Goal: Check status: Check status

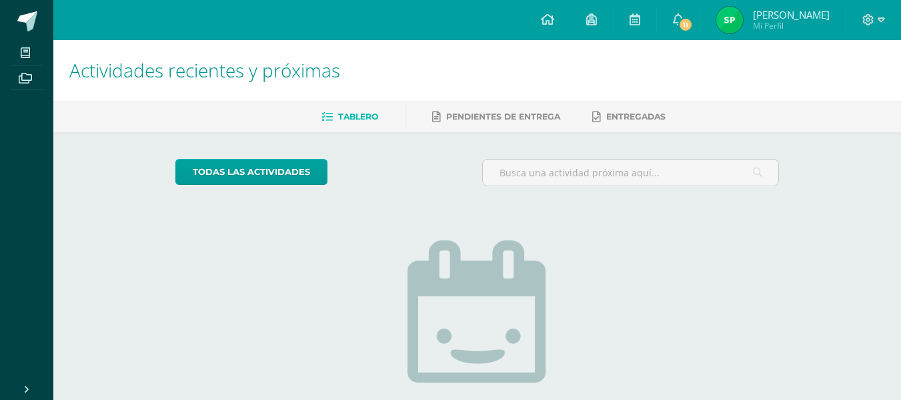
click at [790, 19] on span "[PERSON_NAME]" at bounding box center [791, 14] width 77 height 13
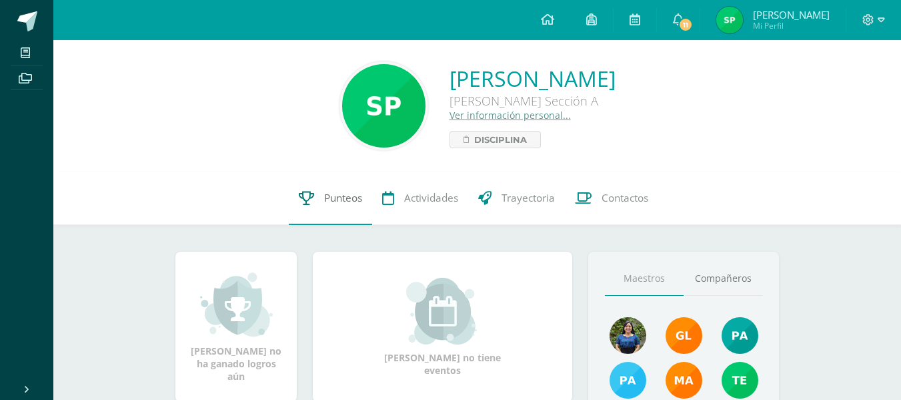
click at [323, 200] on link "Punteos" at bounding box center [330, 197] width 83 height 53
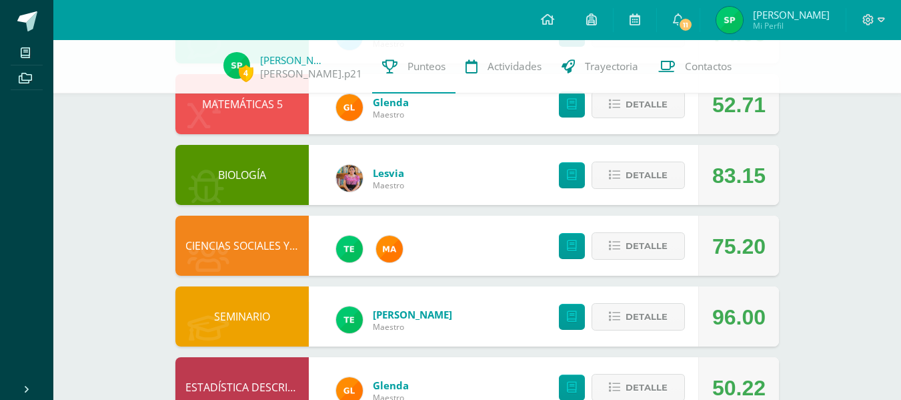
scroll to position [422, 0]
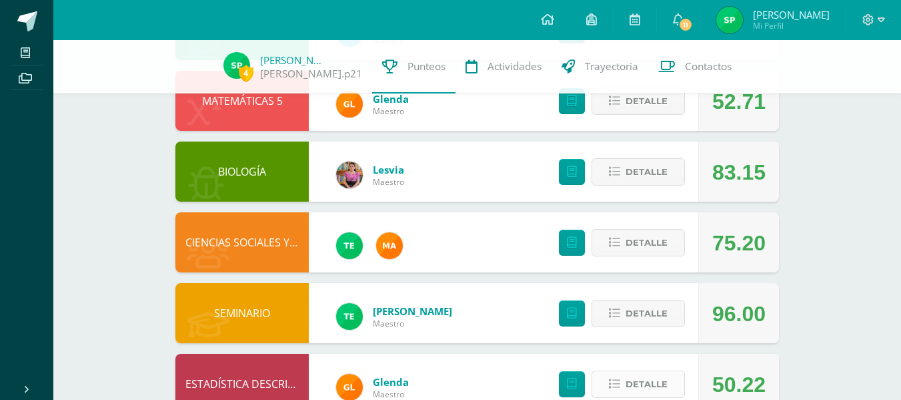
click at [644, 372] on span "Detalle" at bounding box center [647, 384] width 42 height 25
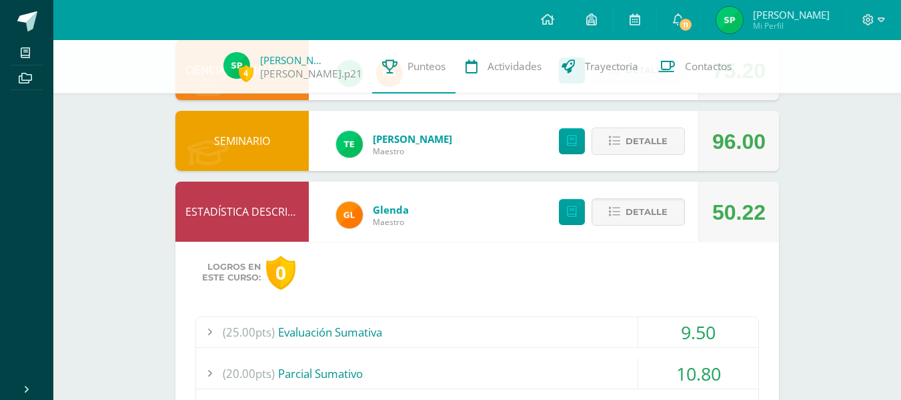
scroll to position [595, 0]
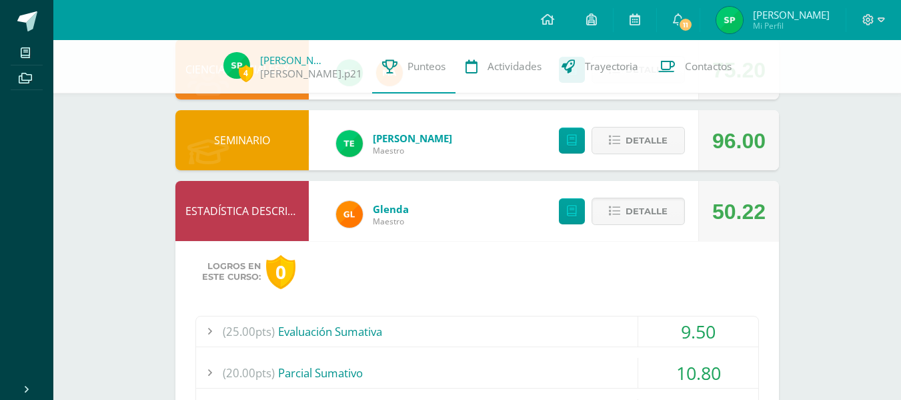
click at [646, 316] on div "9.50" at bounding box center [698, 331] width 120 height 30
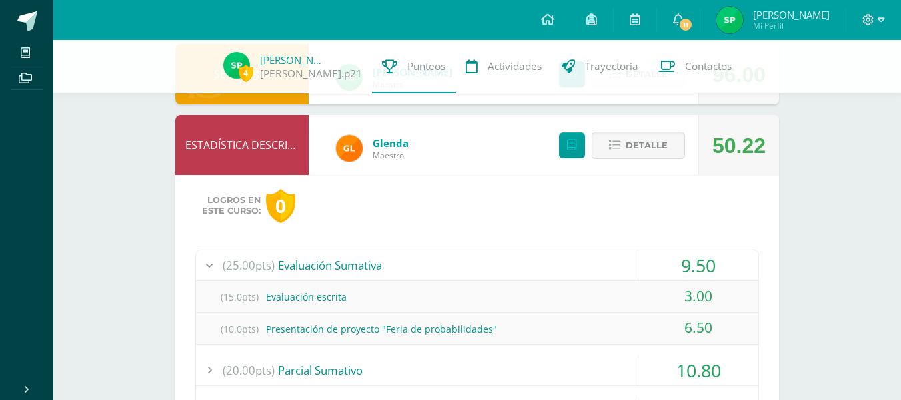
scroll to position [812, 0]
